Goal: Task Accomplishment & Management: Complete application form

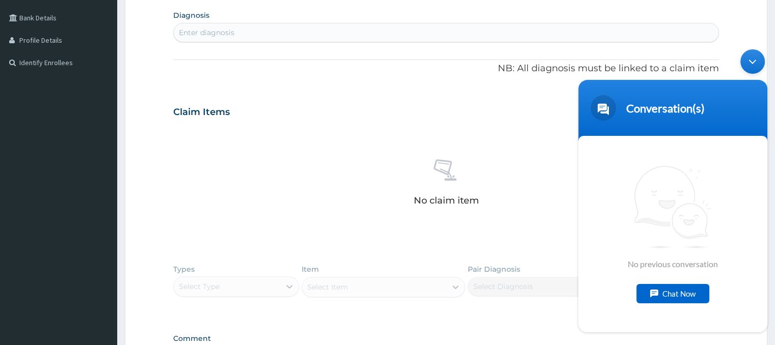
scroll to position [385, 0]
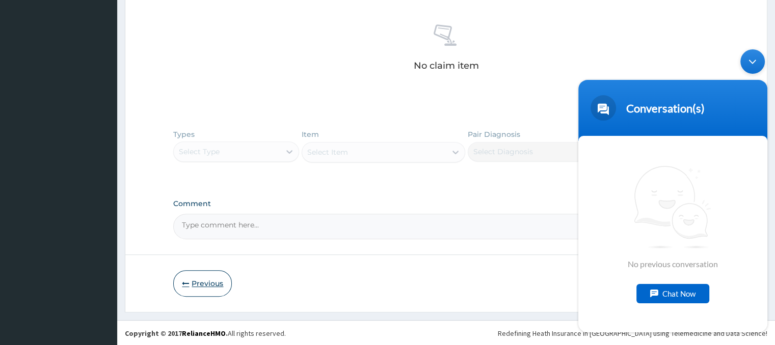
click at [195, 285] on button "Previous" at bounding box center [202, 283] width 59 height 26
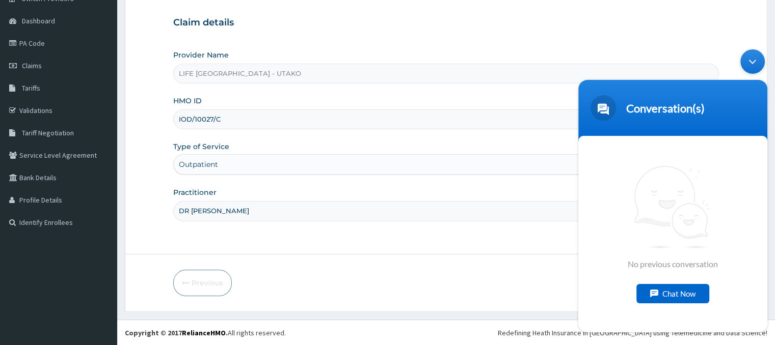
click at [206, 117] on input "IOD/10027/C" at bounding box center [445, 120] width 545 height 20
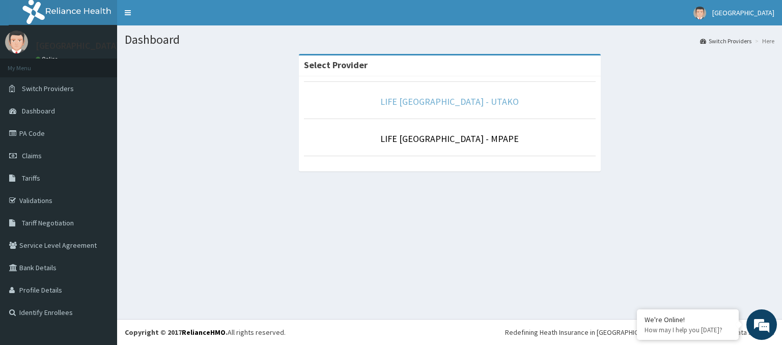
click at [408, 105] on link "LIFE [GEOGRAPHIC_DATA] - UTAKO" at bounding box center [450, 102] width 139 height 12
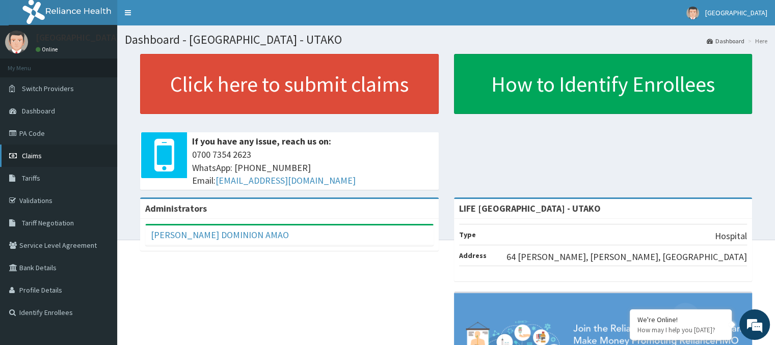
click at [37, 157] on span "Claims" at bounding box center [32, 155] width 20 height 9
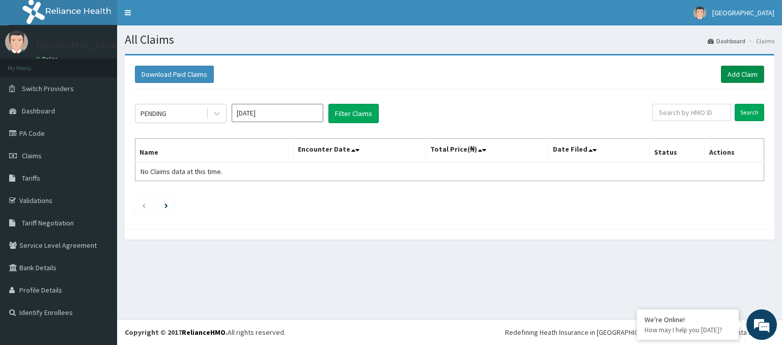
click at [755, 70] on link "Add Claim" at bounding box center [742, 74] width 43 height 17
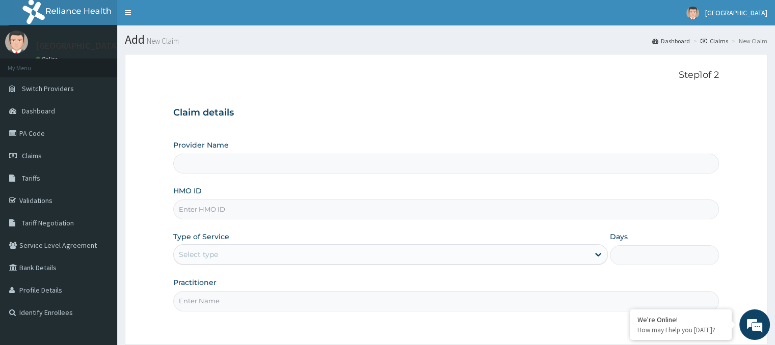
type input "LIFE [GEOGRAPHIC_DATA] - UTAKO"
click at [189, 210] on input "HMO ID" at bounding box center [445, 210] width 545 height 20
paste input "IOD/10027/C"
type input "IOD/10027/C"
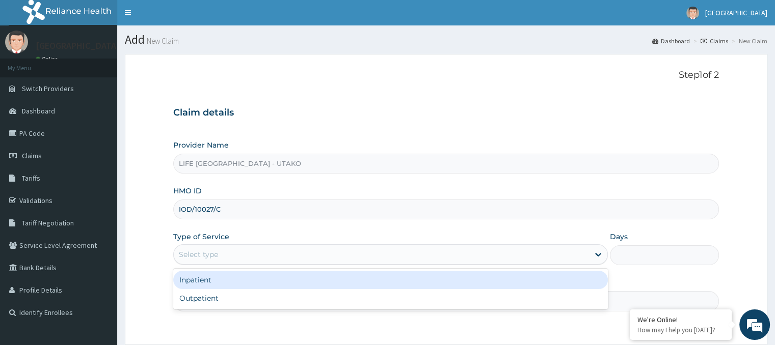
click at [232, 260] on div "Select type" at bounding box center [381, 255] width 415 height 16
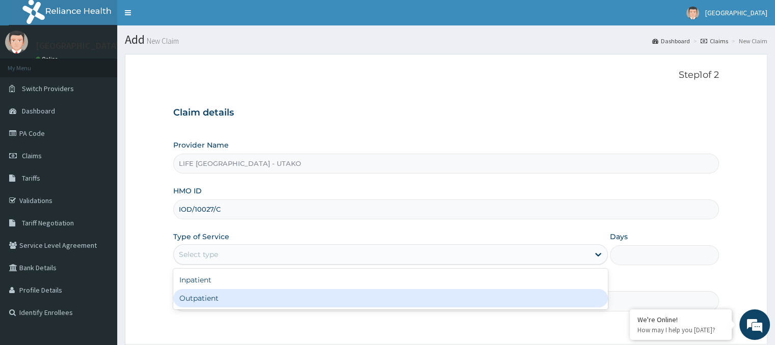
click at [224, 296] on div "Outpatient" at bounding box center [390, 298] width 435 height 18
type input "1"
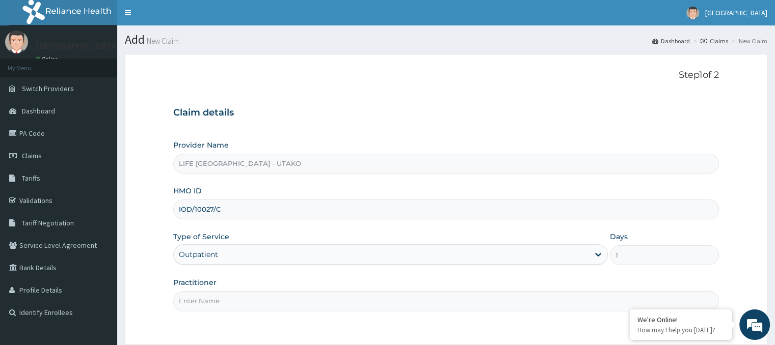
scroll to position [90, 0]
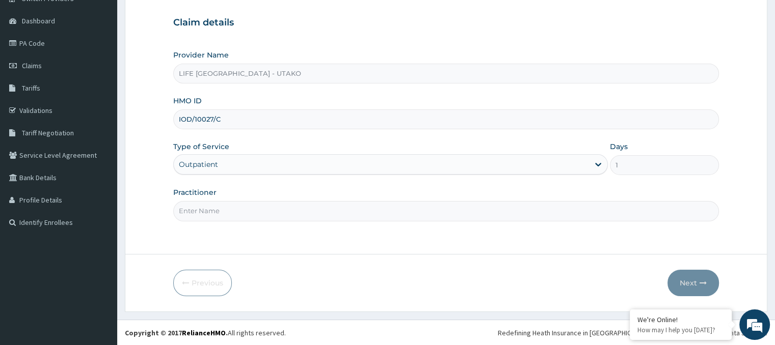
click at [209, 211] on input "Practitioner" at bounding box center [445, 211] width 545 height 20
type input "DR SUNNY"
click at [685, 281] on button "Next" at bounding box center [692, 283] width 51 height 26
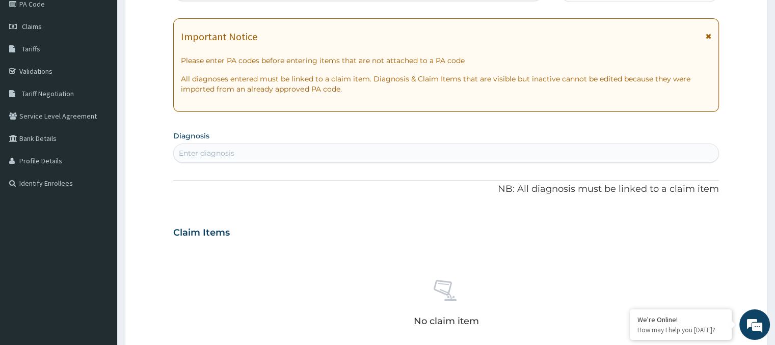
scroll to position [132, 0]
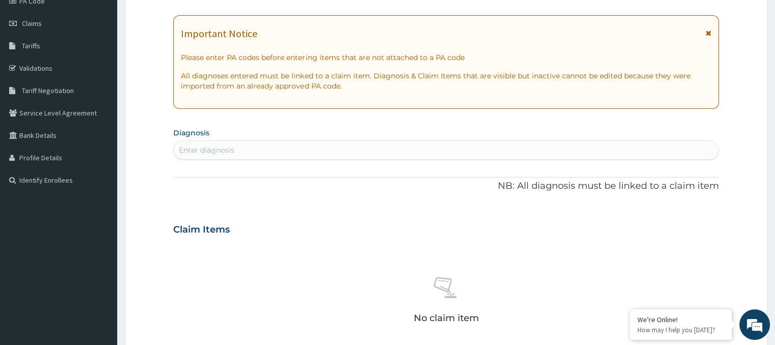
click at [206, 151] on div "Enter diagnosis" at bounding box center [207, 150] width 56 height 10
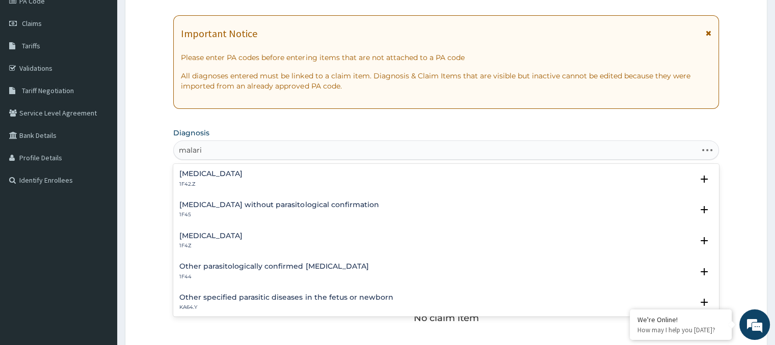
scroll to position [0, 0]
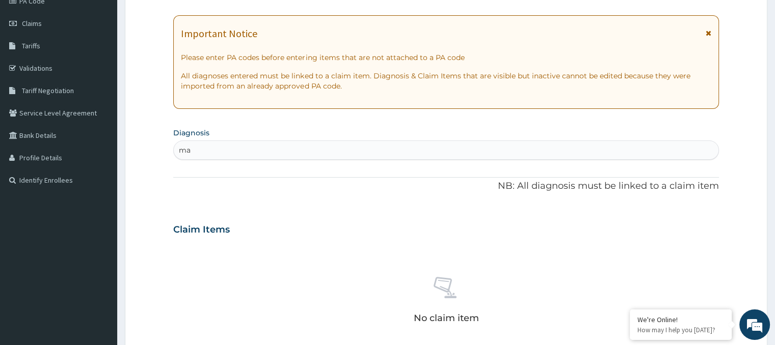
type input "m"
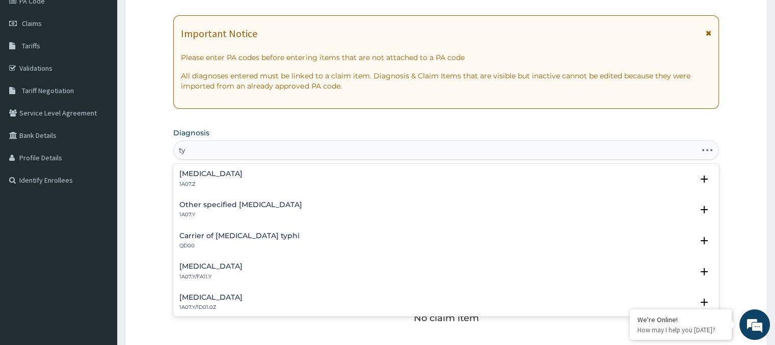
type input "t"
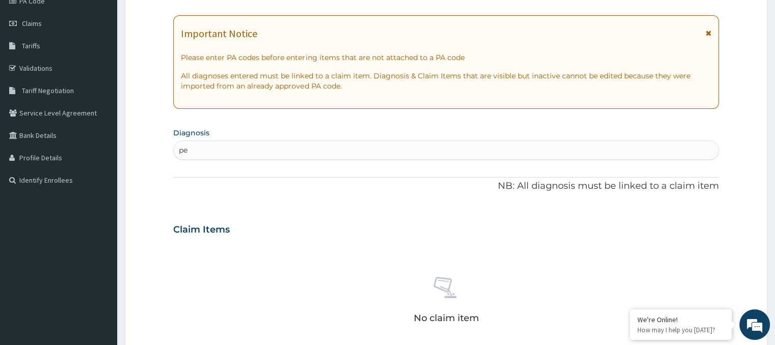
type input "p"
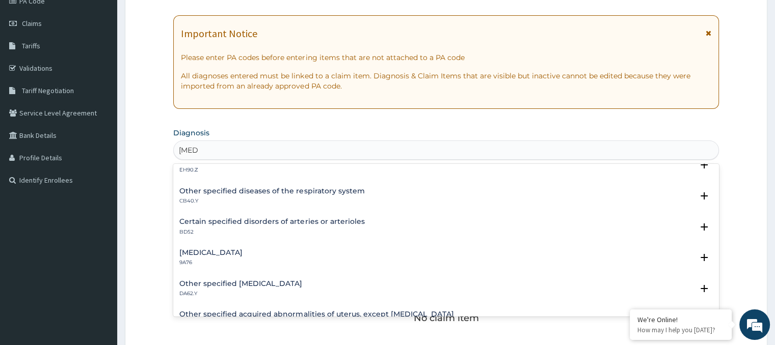
scroll to position [47, 0]
click at [245, 255] on div "Corneal ulcer 9A76" at bounding box center [445, 256] width 533 height 18
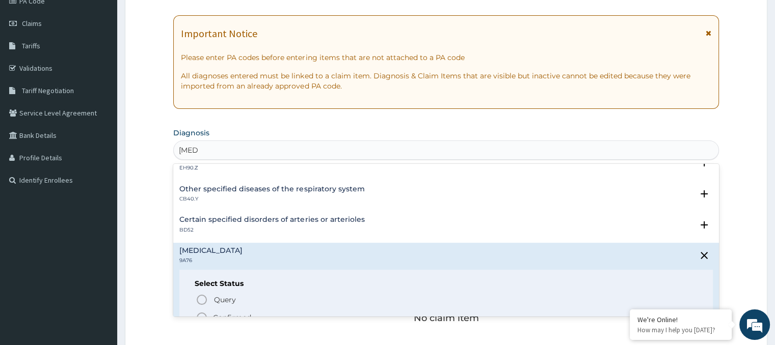
scroll to position [63, 0]
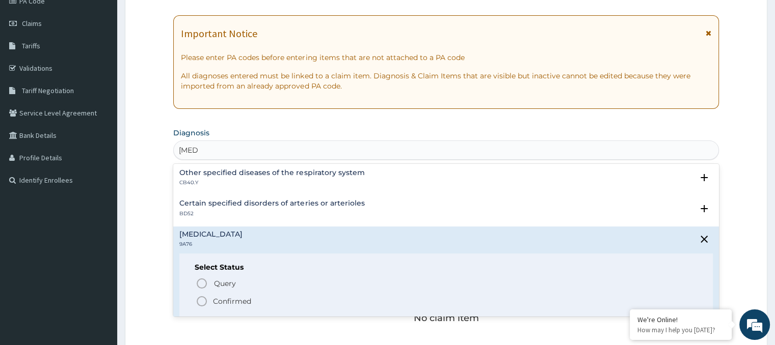
click at [257, 216] on p "BD52" at bounding box center [271, 213] width 185 height 7
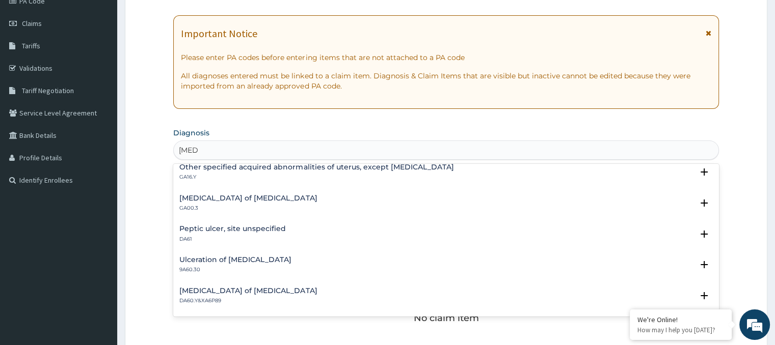
scroll to position [258, 0]
click at [257, 216] on div "Genital ulcer of vulva GA00.3 Select Status Query Query covers suspected (?), K…" at bounding box center [445, 204] width 545 height 31
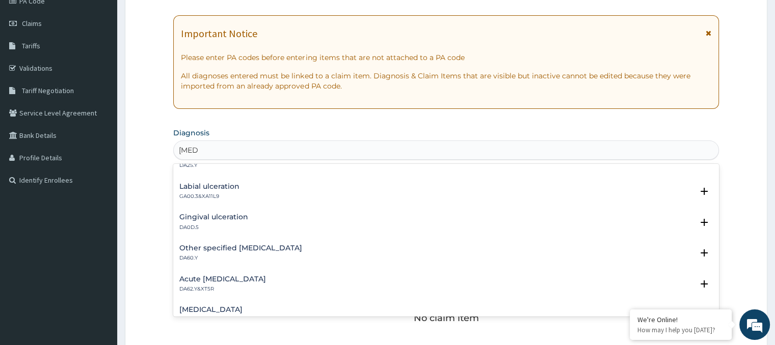
scroll to position [1196, 0]
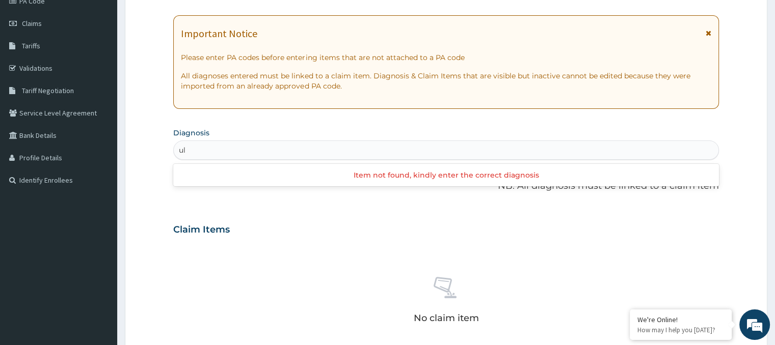
type input "u"
type input "h"
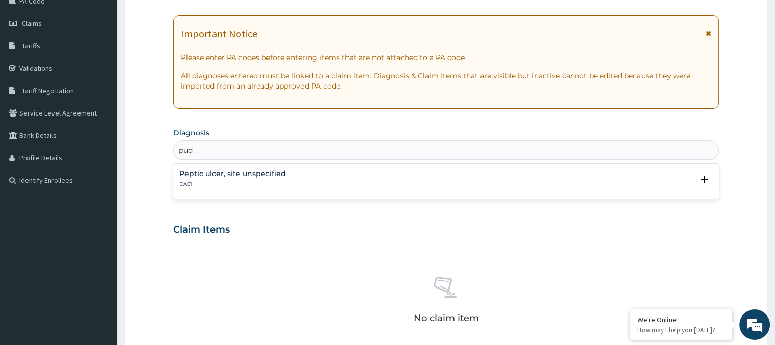
type input "pud"
